Goal: Transaction & Acquisition: Purchase product/service

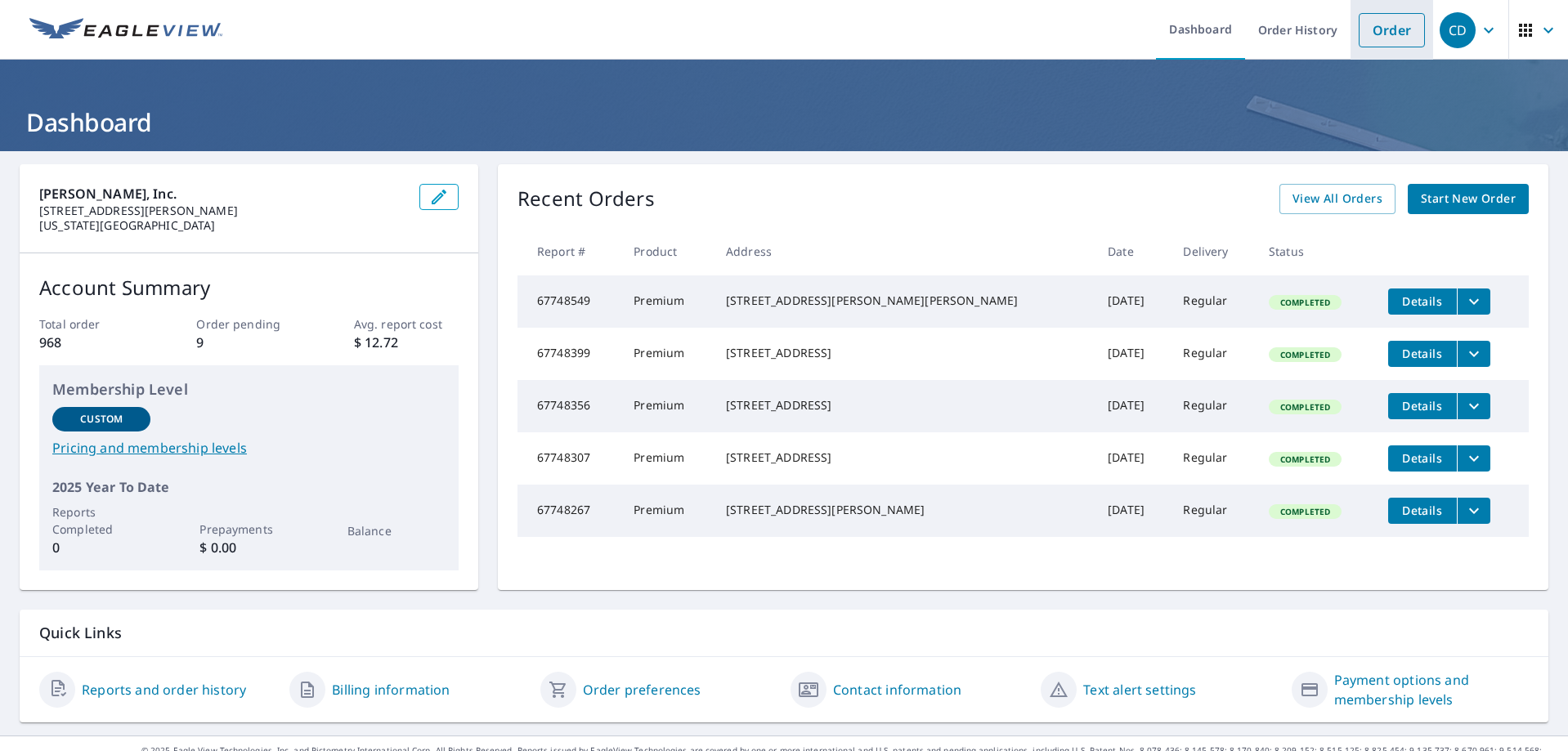
click at [1381, 15] on link "Order" at bounding box center [1391, 30] width 66 height 34
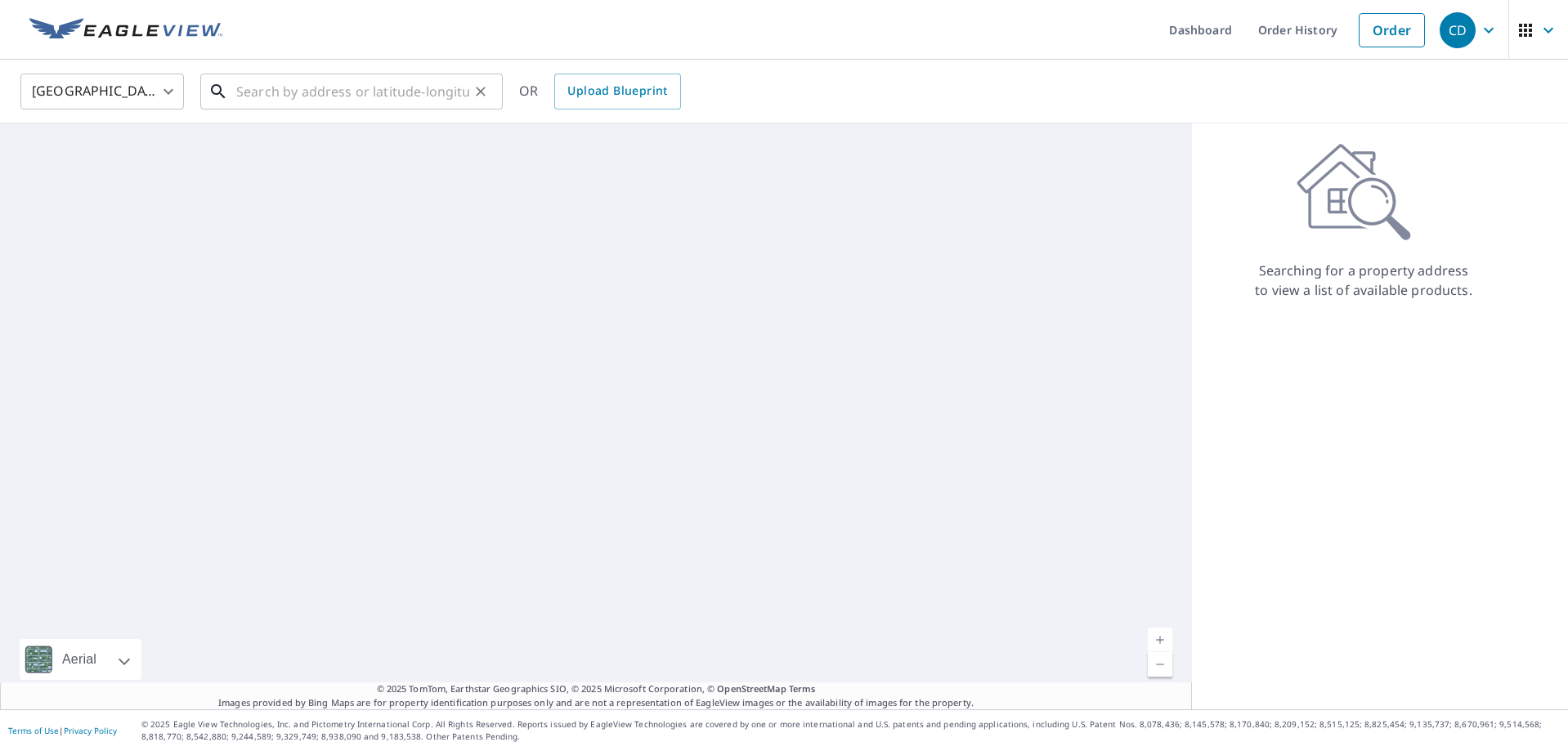
click at [259, 92] on input "text" at bounding box center [353, 91] width 233 height 45
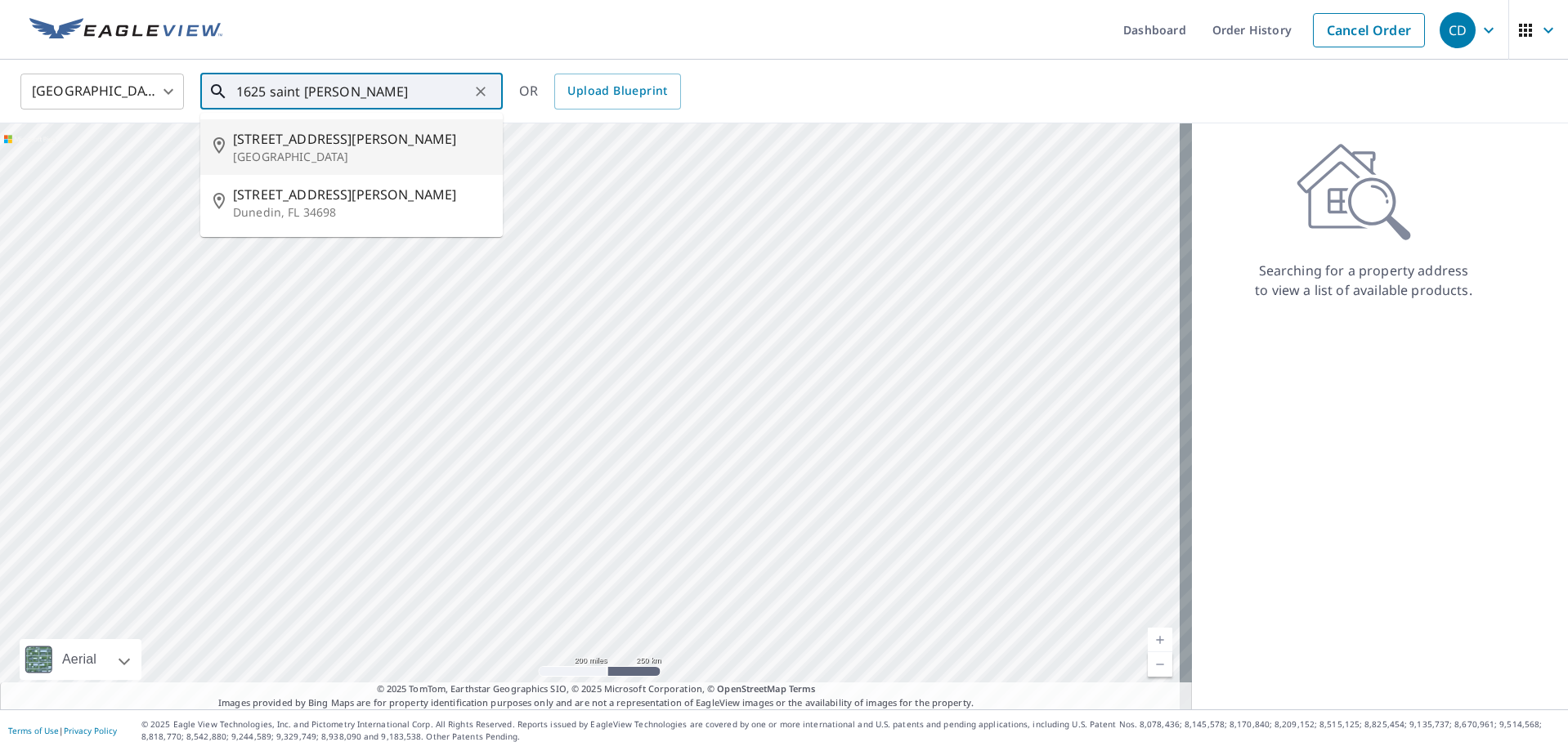
click at [282, 125] on li "[STREET_ADDRESS][PERSON_NAME]" at bounding box center [351, 146] width 302 height 56
type input "[STREET_ADDRESS][PERSON_NAME]"
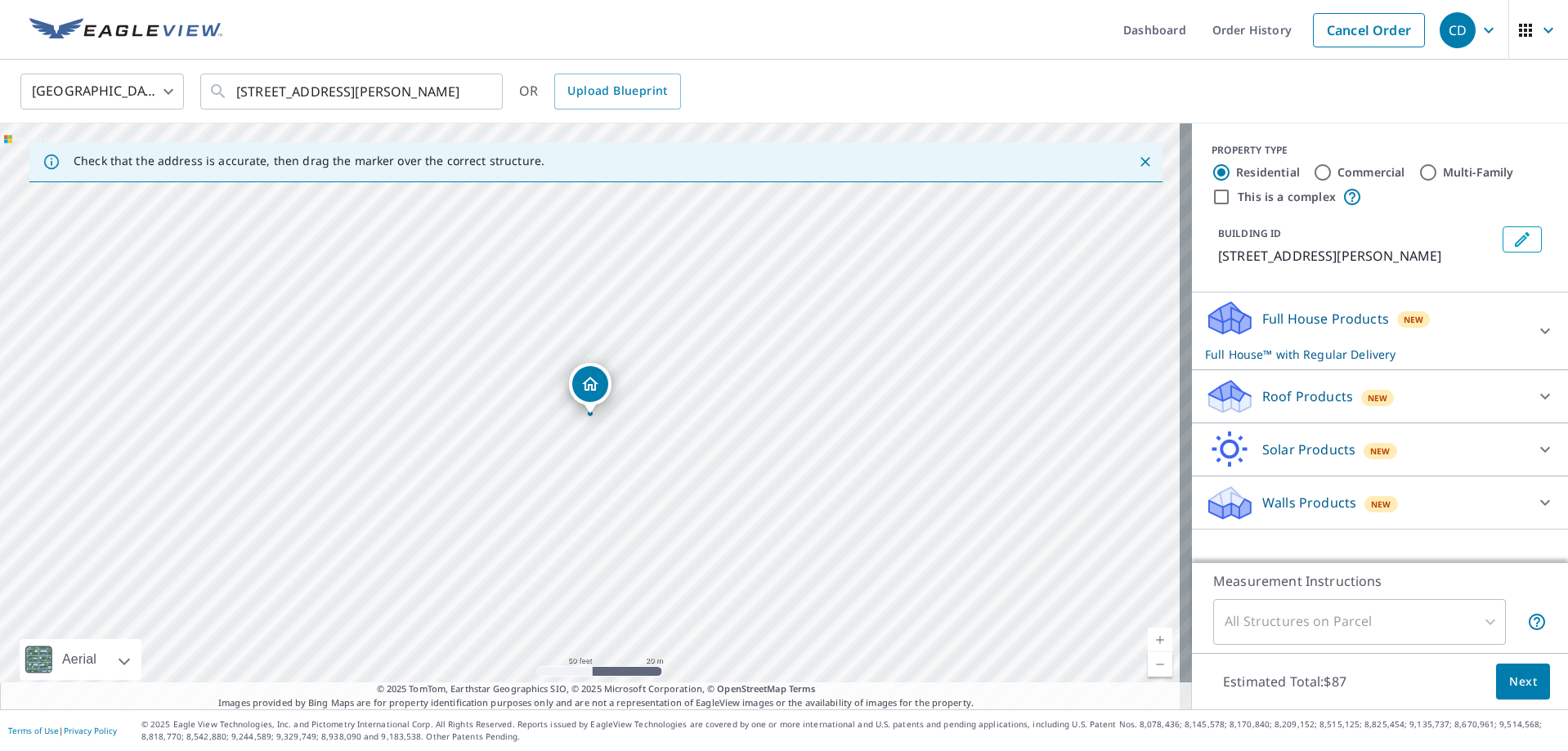
click at [1292, 406] on p "Roof Products" at bounding box center [1308, 396] width 91 height 20
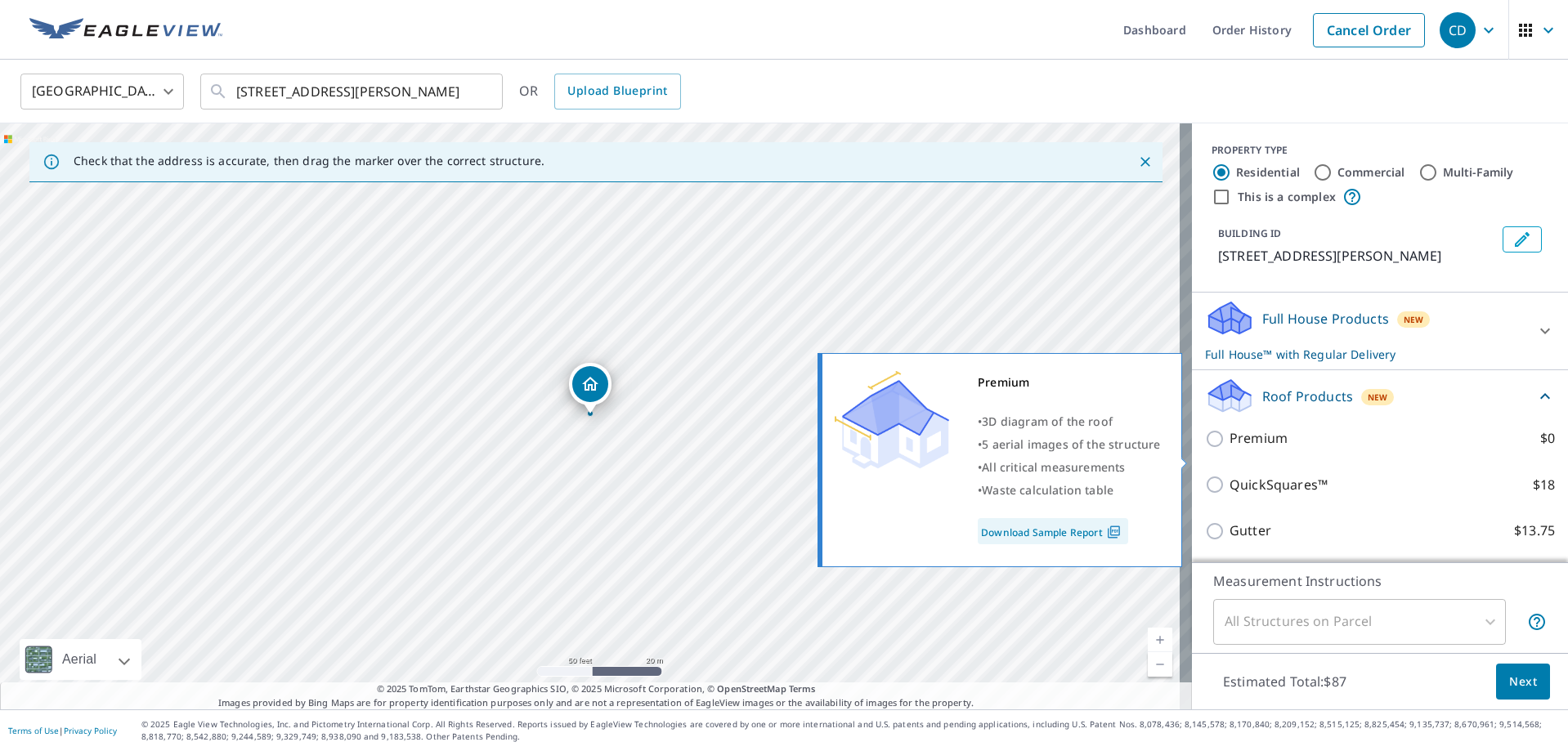
click at [1229, 448] on p "Premium" at bounding box center [1258, 438] width 58 height 21
click at [1226, 448] on input "Premium $0" at bounding box center [1217, 438] width 25 height 20
checkbox input "true"
checkbox input "false"
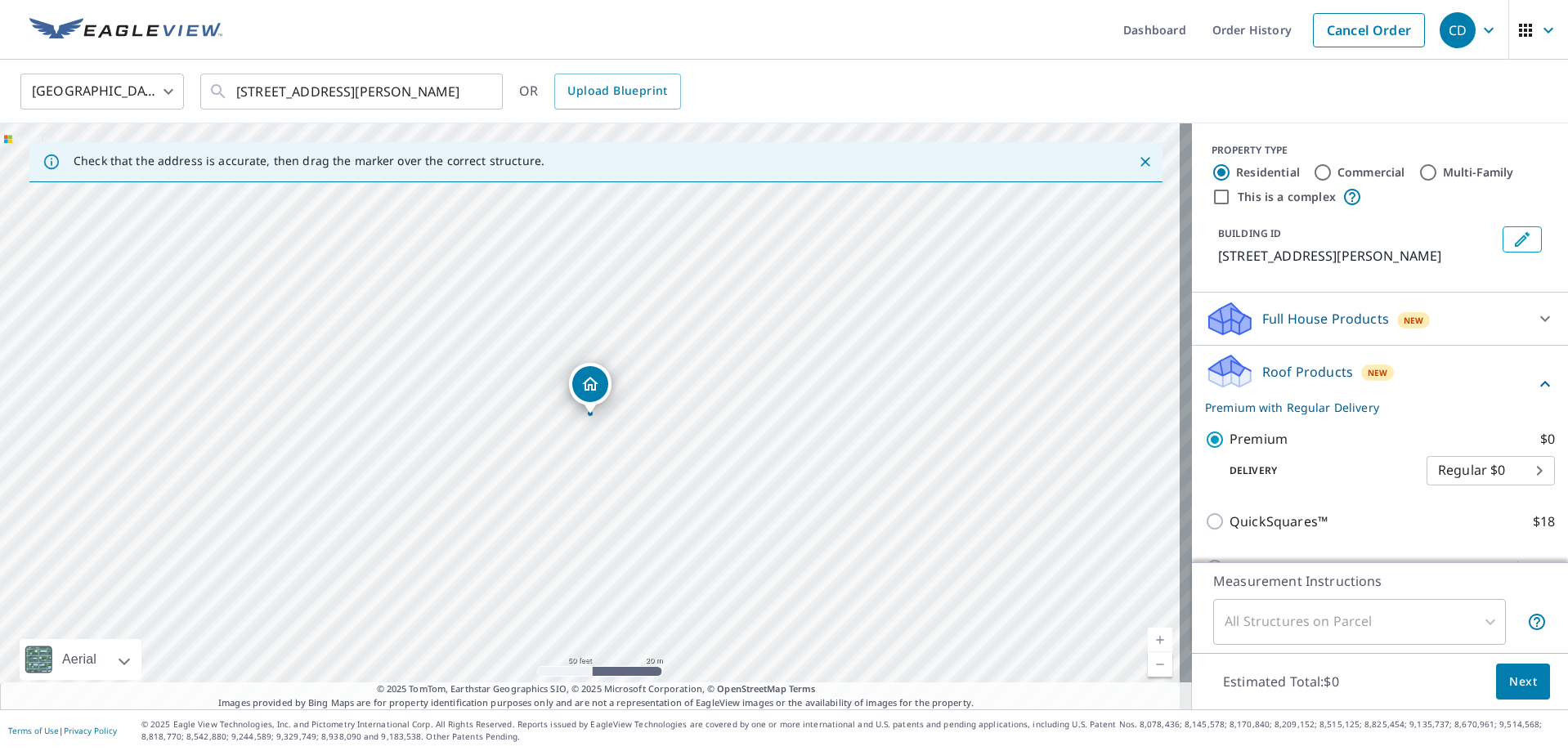
click at [1525, 681] on button "Next" at bounding box center [1523, 681] width 54 height 37
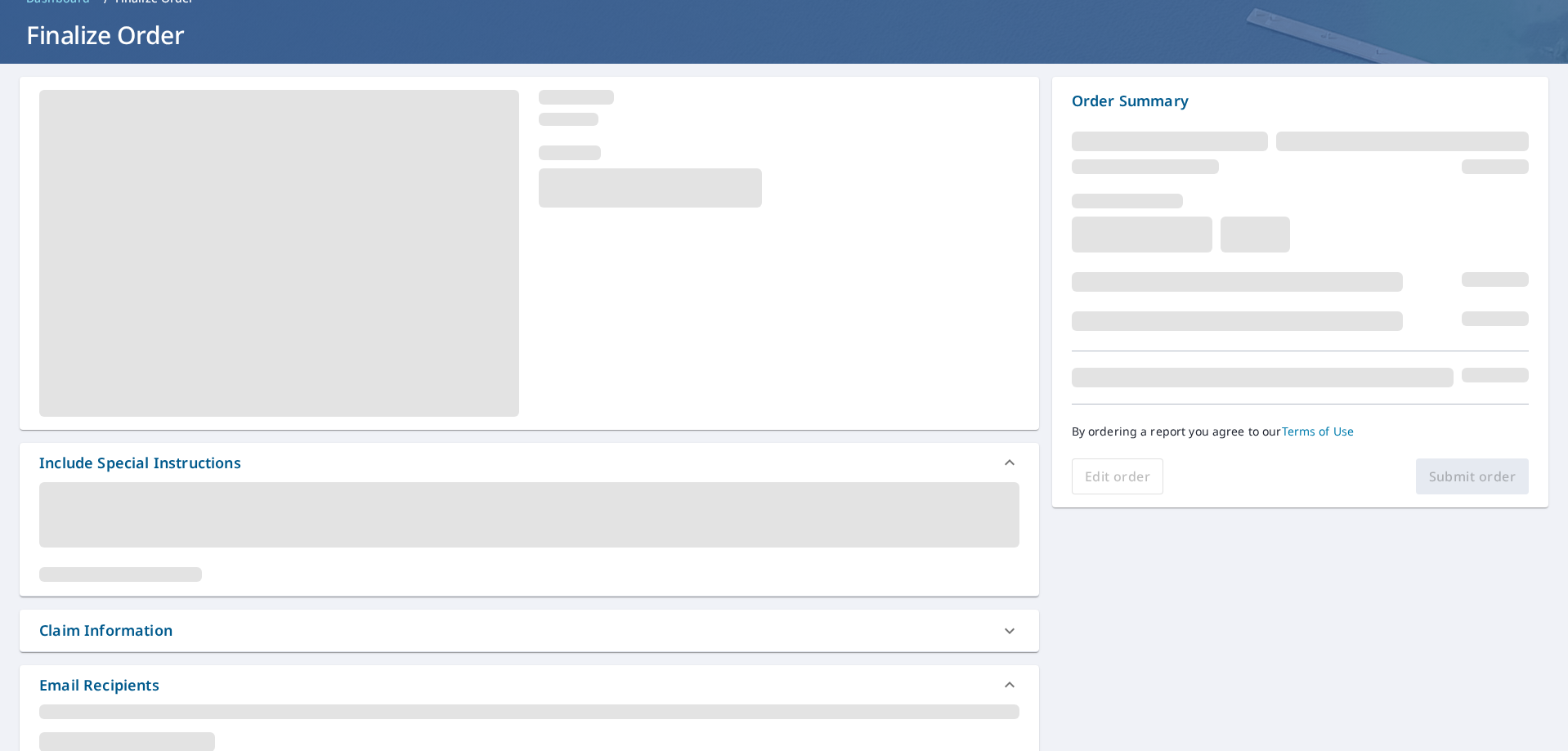
scroll to position [245, 0]
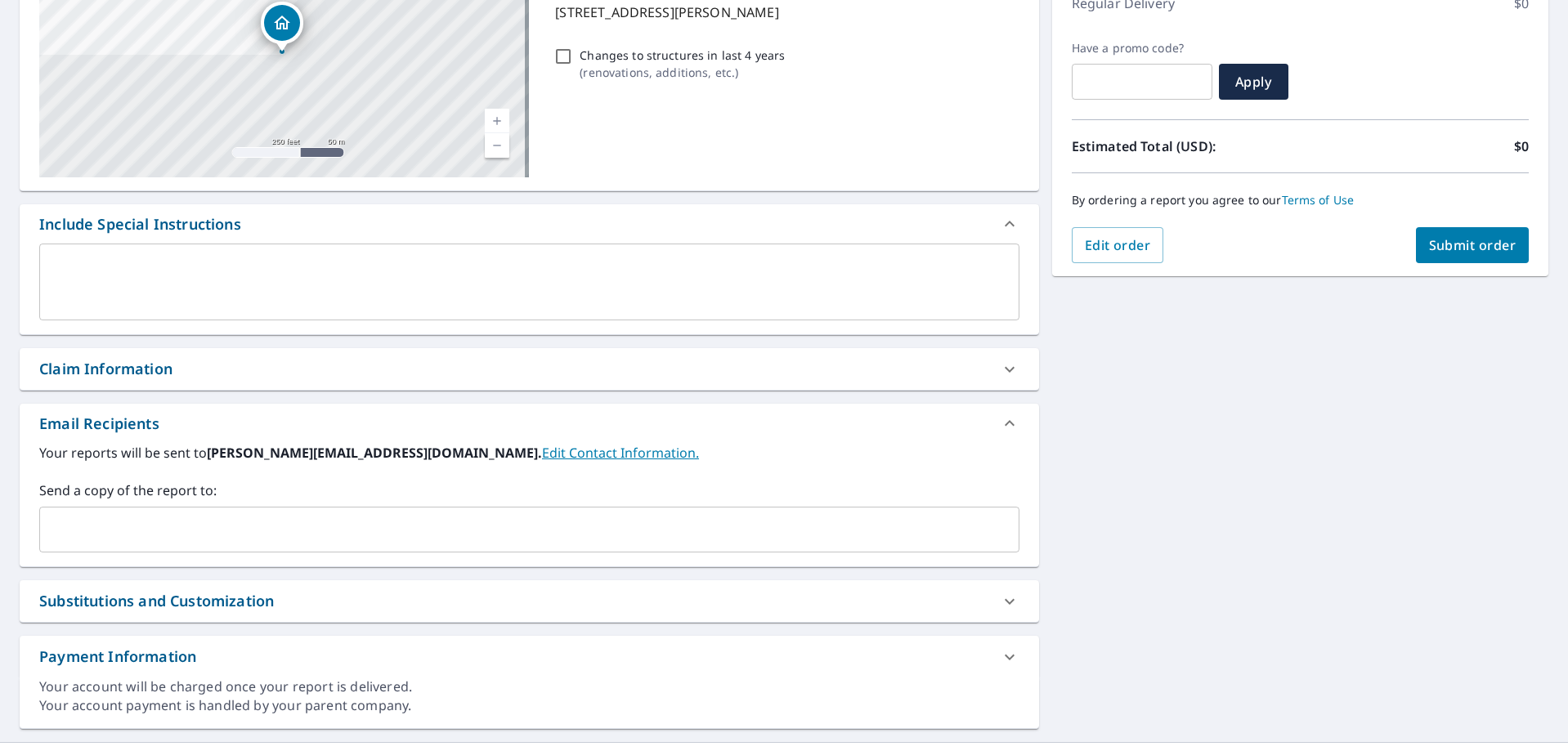
click at [74, 526] on input "text" at bounding box center [516, 529] width 941 height 31
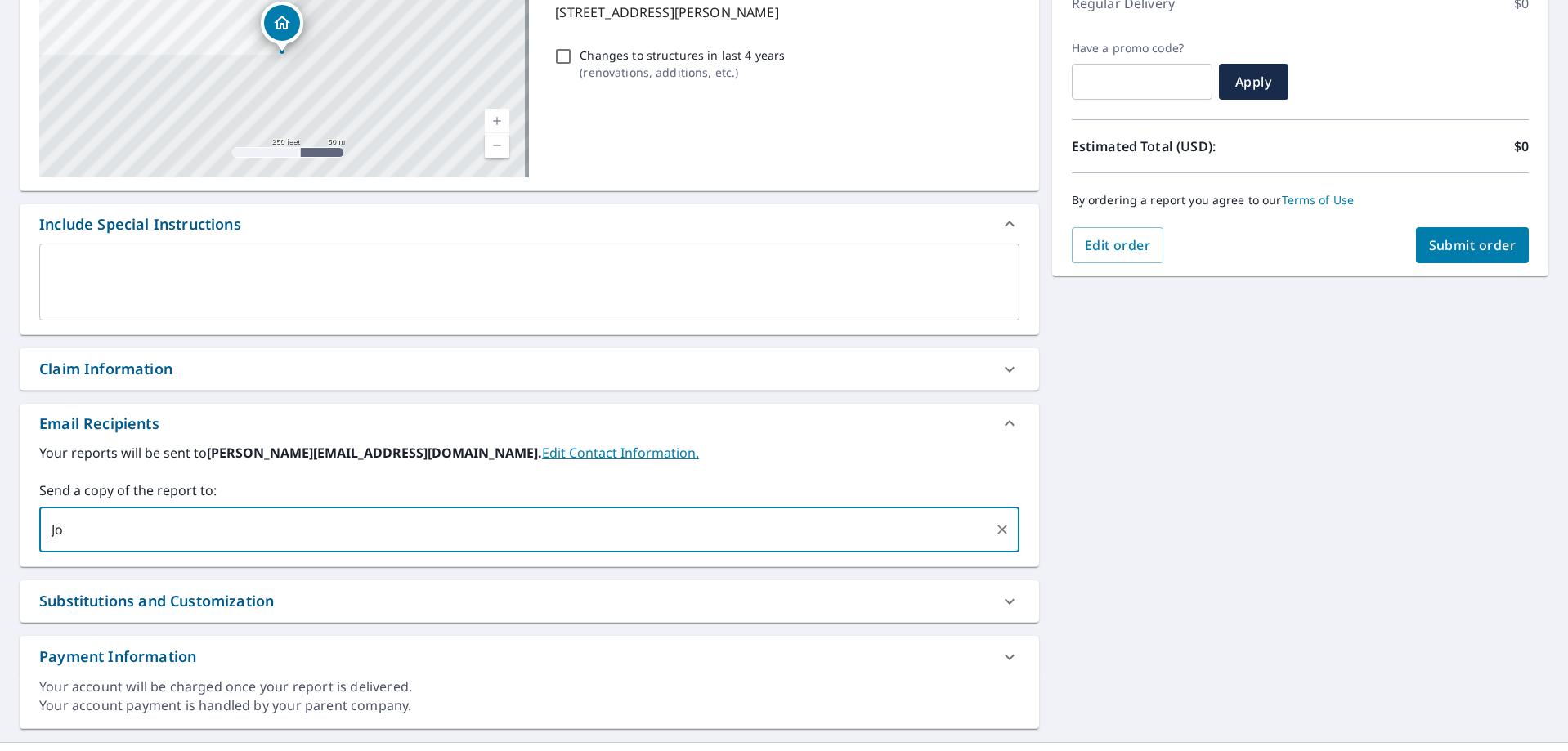
type input "J"
type input "[EMAIL_ADDRESS][DOMAIN_NAME]"
click at [763, 442] on div "Email Recipients Your reports will be sent to [PERSON_NAME][EMAIL_ADDRESS][DOMA…" at bounding box center [529, 485] width 1019 height 163
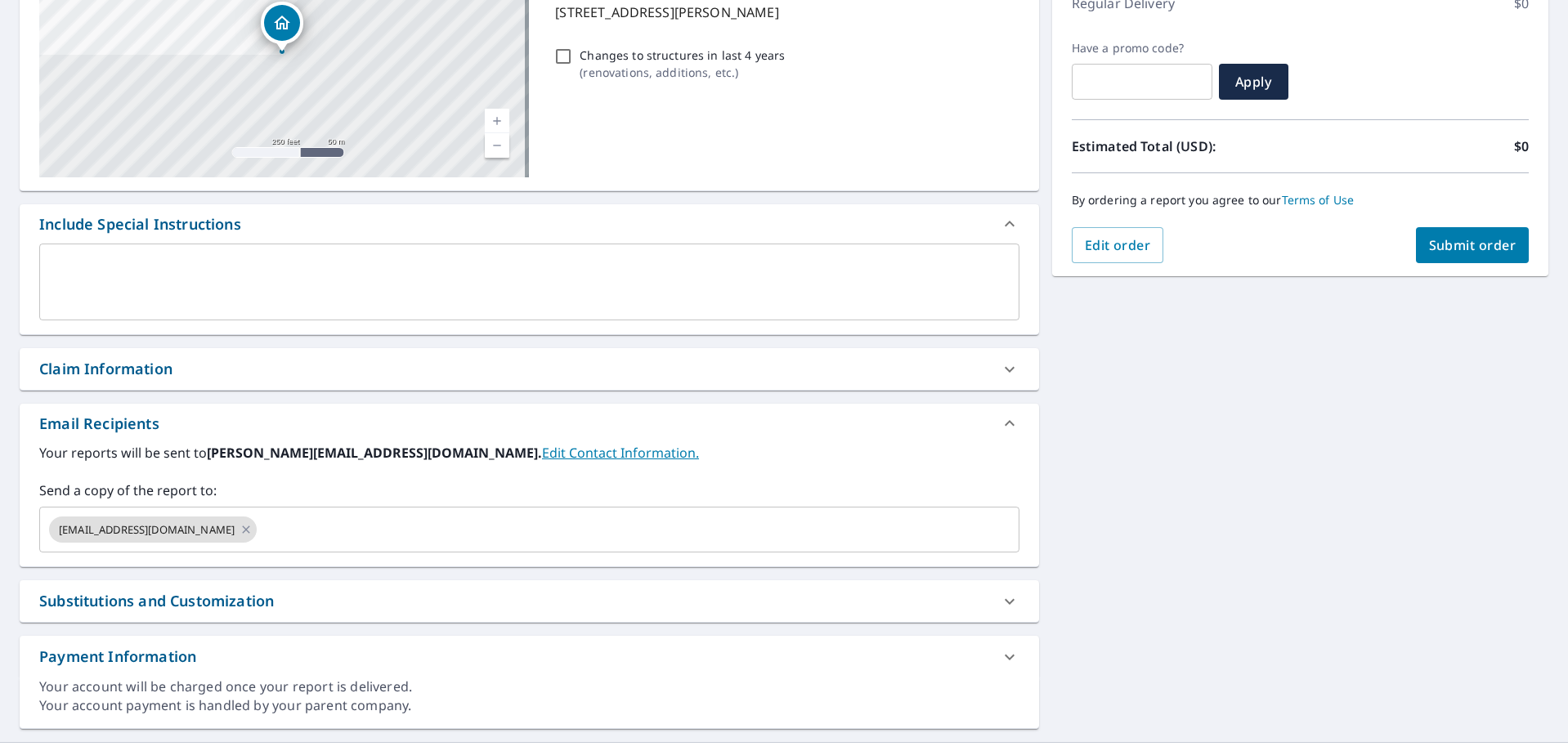
click at [1473, 327] on div "[STREET_ADDRESS][PERSON_NAME] Aerial Road A standard road map Aerial A detailed…" at bounding box center [784, 323] width 1568 height 836
click at [1463, 245] on span "Submit order" at bounding box center [1472, 245] width 87 height 18
checkbox input "true"
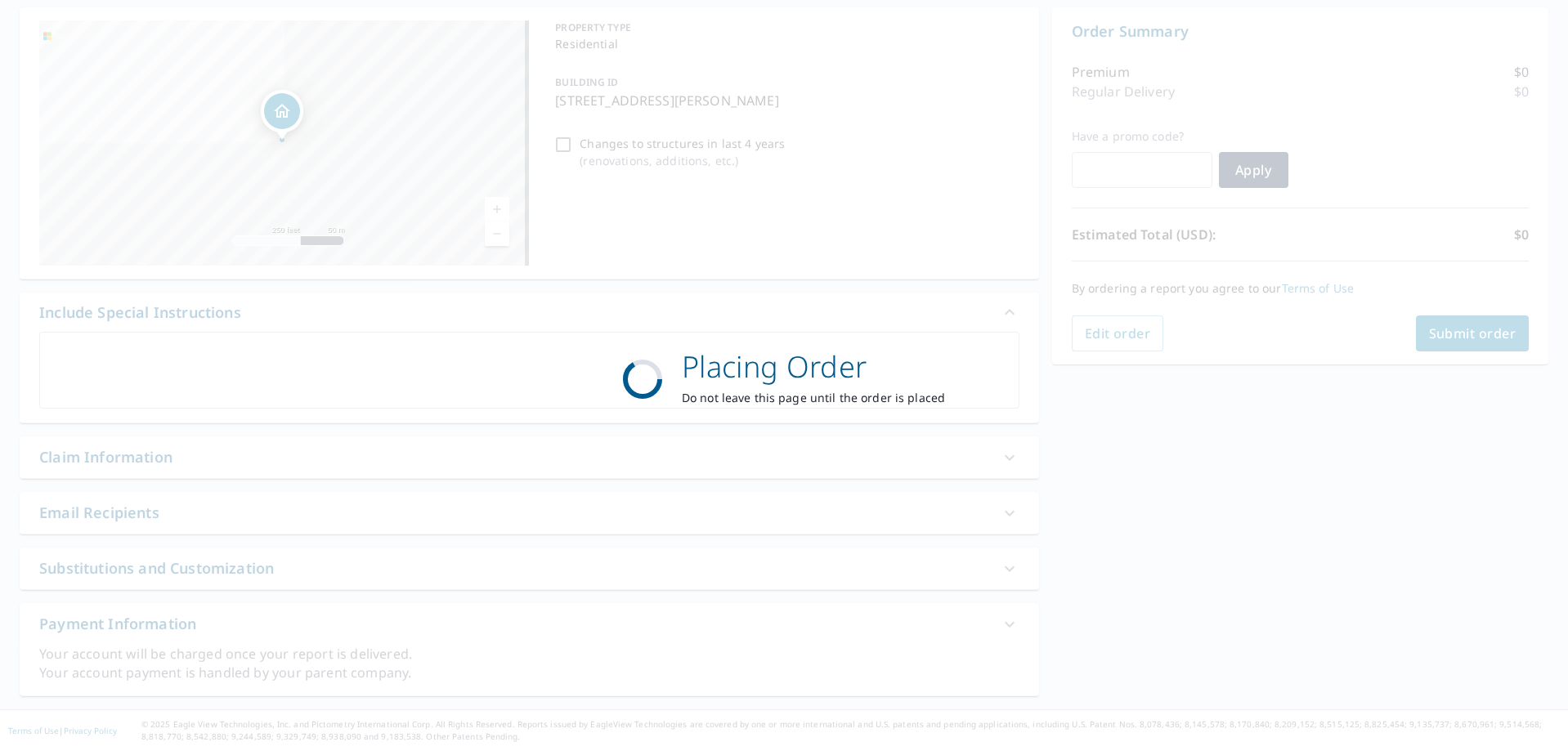
scroll to position [157, 0]
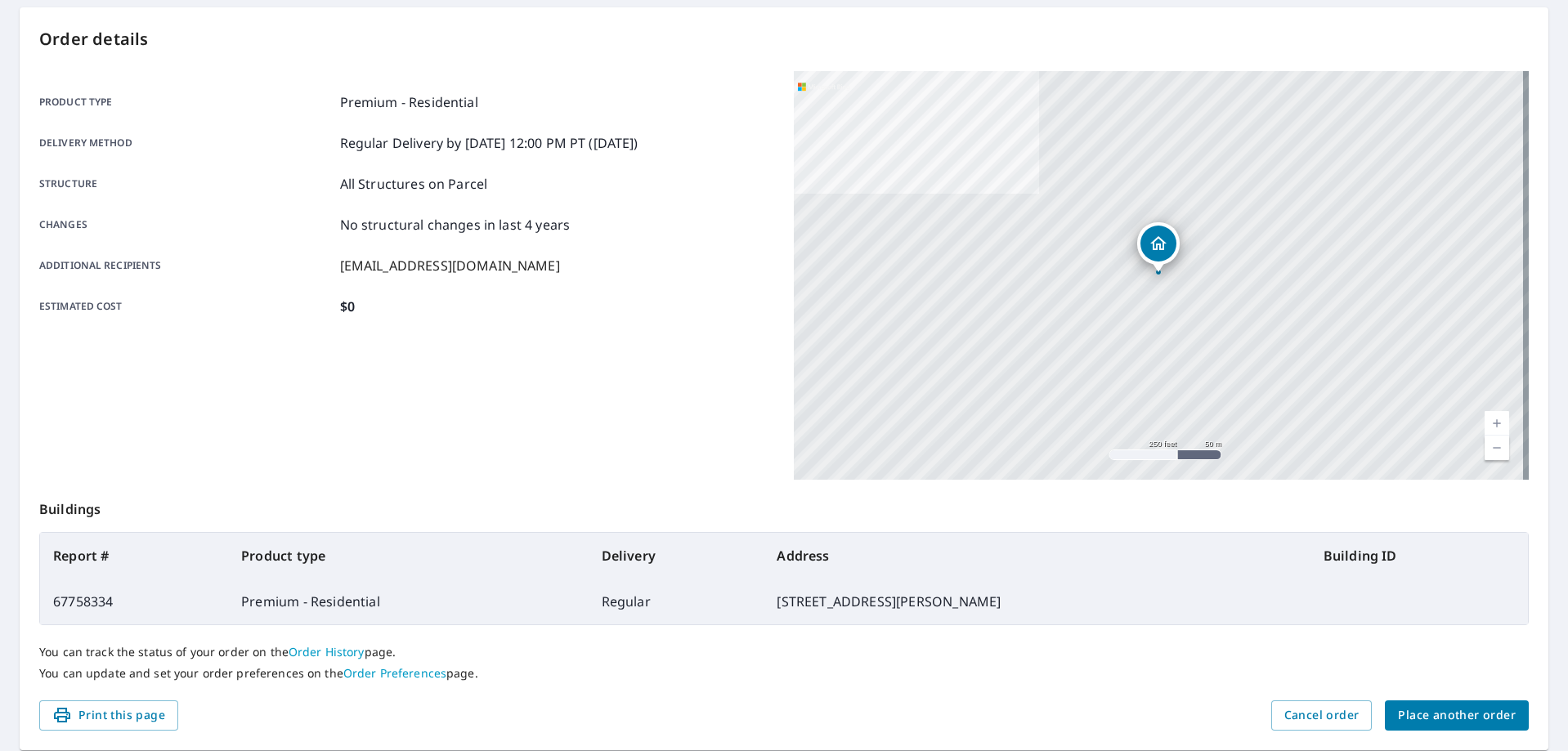
click at [1428, 715] on span "Place another order" at bounding box center [1457, 715] width 118 height 21
